Goal: Task Accomplishment & Management: Use online tool/utility

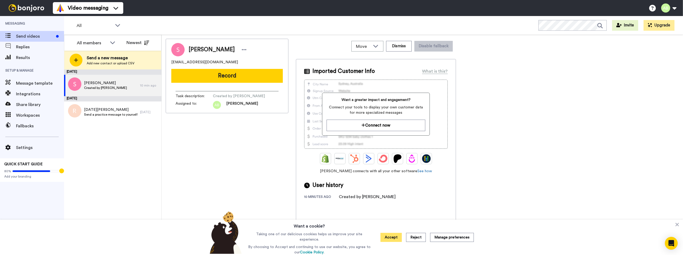
click at [393, 235] on button "Accept" at bounding box center [390, 237] width 21 height 9
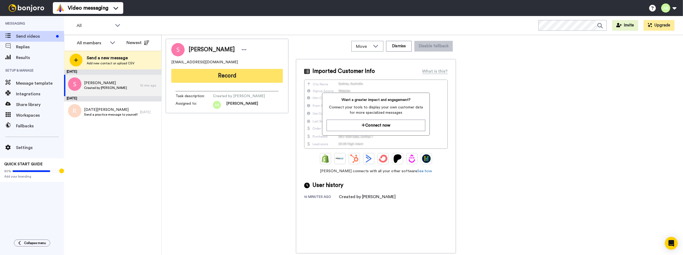
click at [217, 75] on button "Record" at bounding box center [227, 76] width 112 height 14
click at [242, 79] on button "Record" at bounding box center [227, 76] width 112 height 14
click at [227, 74] on button "Record" at bounding box center [227, 76] width 112 height 14
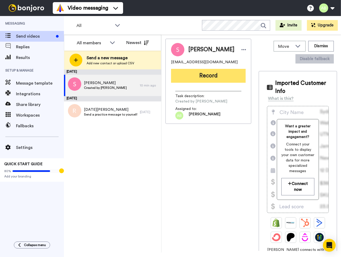
click at [201, 76] on button "Record" at bounding box center [208, 76] width 75 height 14
